Goal: Check status

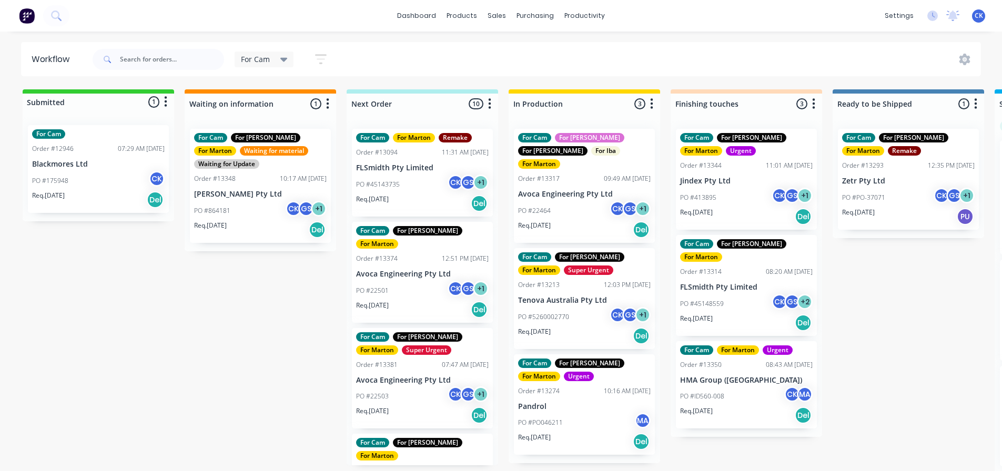
click at [426, 198] on div "Req. 01/08/25 Del" at bounding box center [422, 204] width 133 height 18
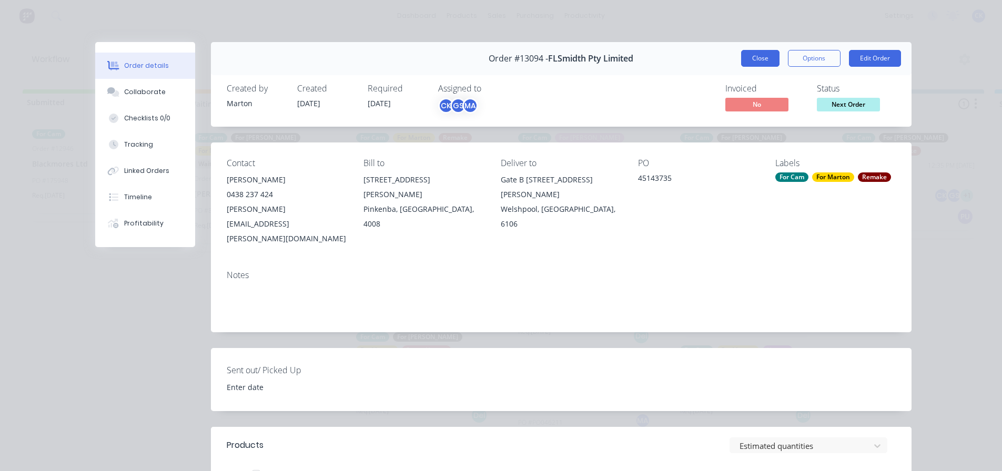
click at [755, 58] on button "Close" at bounding box center [760, 58] width 38 height 17
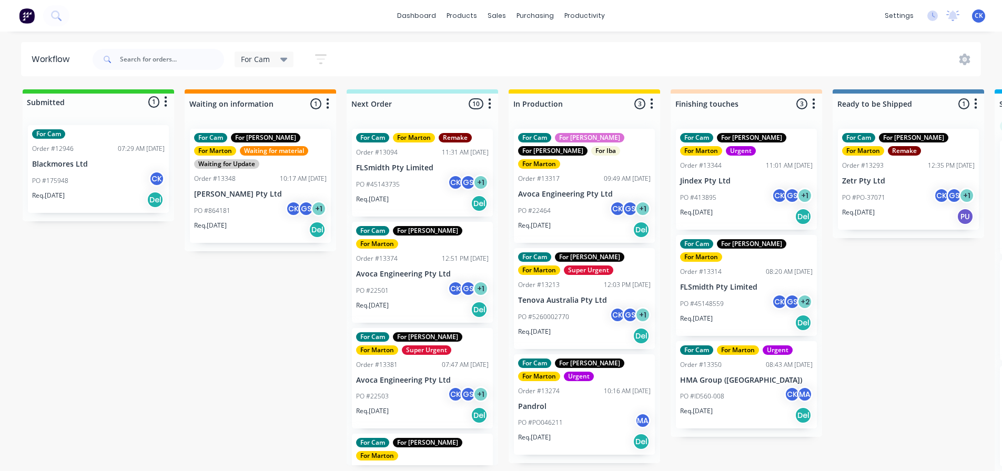
click at [416, 270] on p "Avoca Engineering Pty Ltd" at bounding box center [422, 274] width 133 height 9
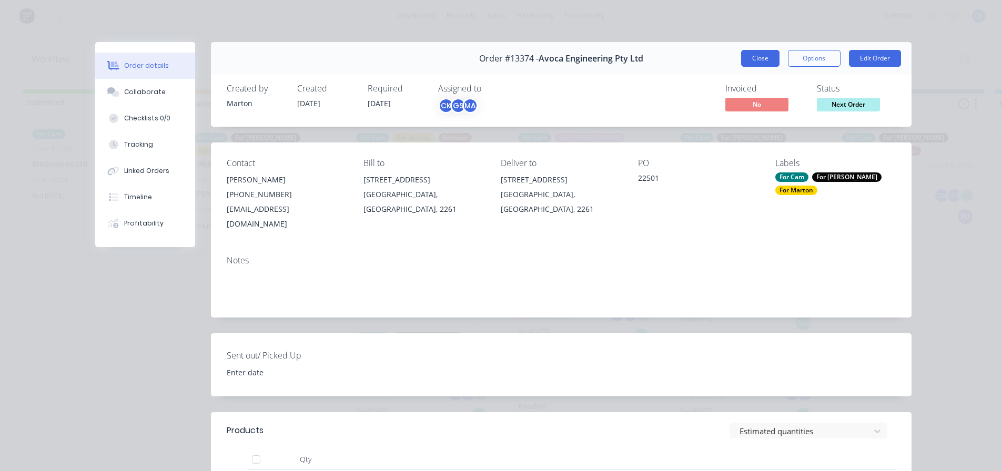
click at [749, 60] on button "Close" at bounding box center [760, 58] width 38 height 17
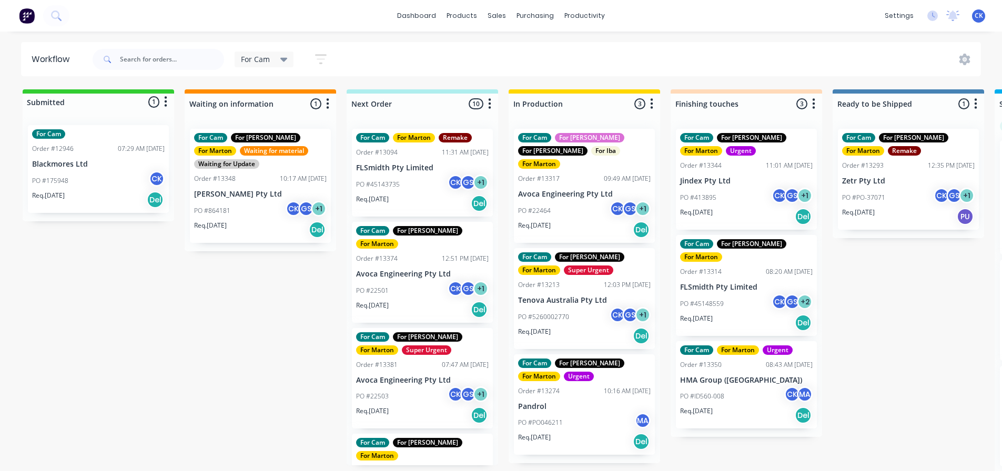
drag, startPoint x: 886, startPoint y: 12, endPoint x: 534, endPoint y: 57, distance: 355.0
click at [537, 59] on div "For Cam Save new view None edit For Cam (Default) edit For Gary edit Marton edi…" at bounding box center [536, 60] width 891 height 32
